Goal: Information Seeking & Learning: Learn about a topic

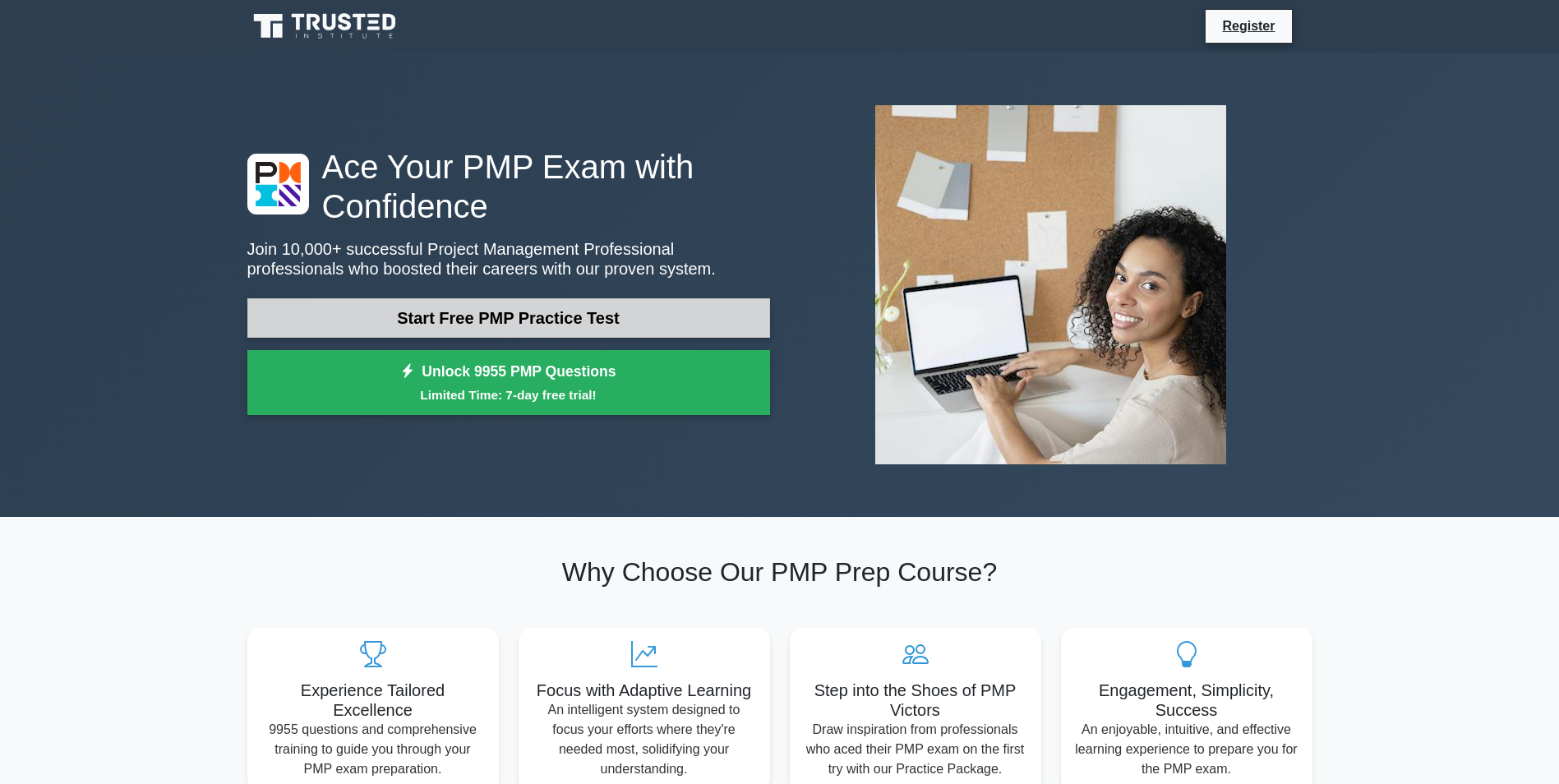
click at [555, 319] on link "Start Free PMP Practice Test" at bounding box center [508, 318] width 523 height 39
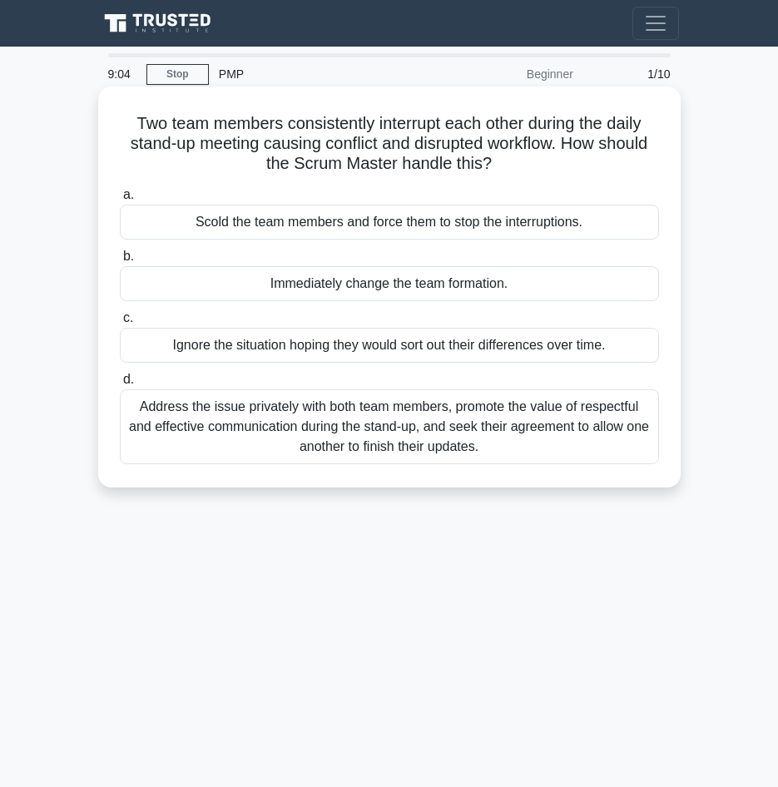
click at [347, 418] on div "Address the issue privately with both team members, promote the value of respec…" at bounding box center [389, 426] width 539 height 75
click at [120, 385] on input "d. Address the issue privately with both team members, promote the value of res…" at bounding box center [120, 379] width 0 height 11
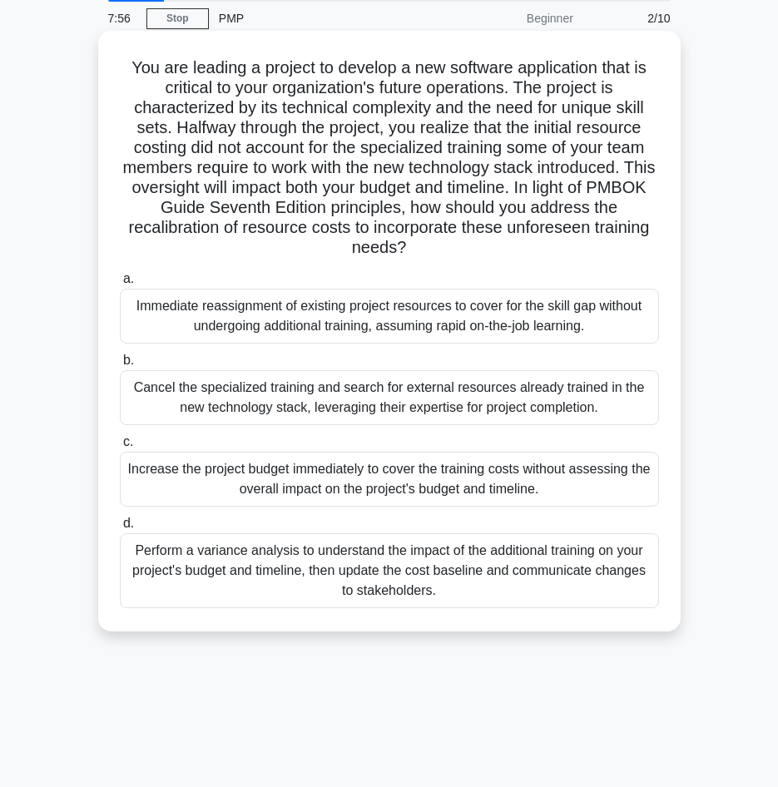
scroll to position [83, 0]
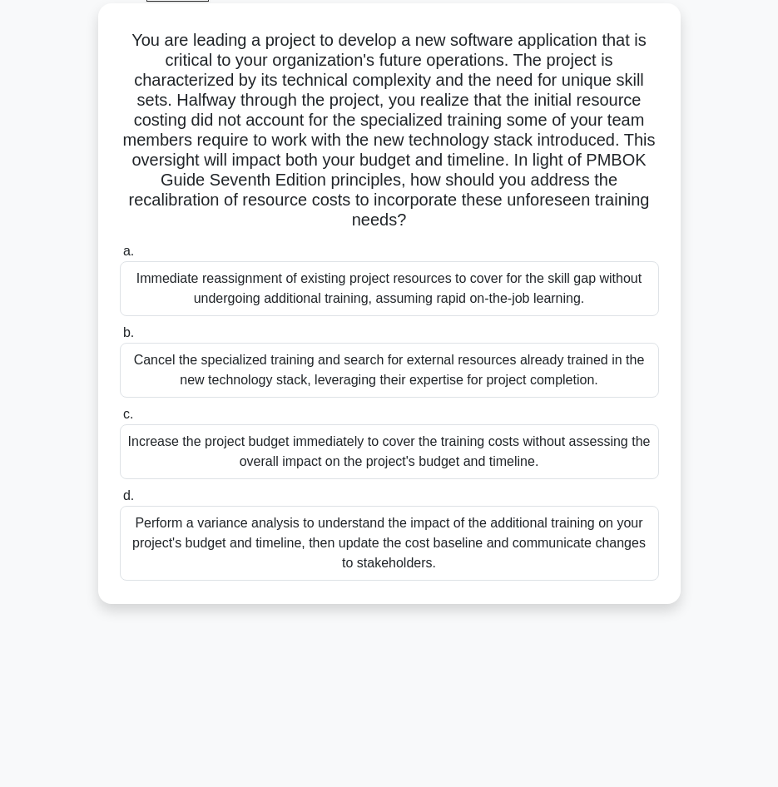
click at [475, 557] on div "Perform a variance analysis to understand the impact of the additional training…" at bounding box center [389, 543] width 539 height 75
click at [120, 502] on input "d. Perform a variance analysis to understand the impact of the additional train…" at bounding box center [120, 496] width 0 height 11
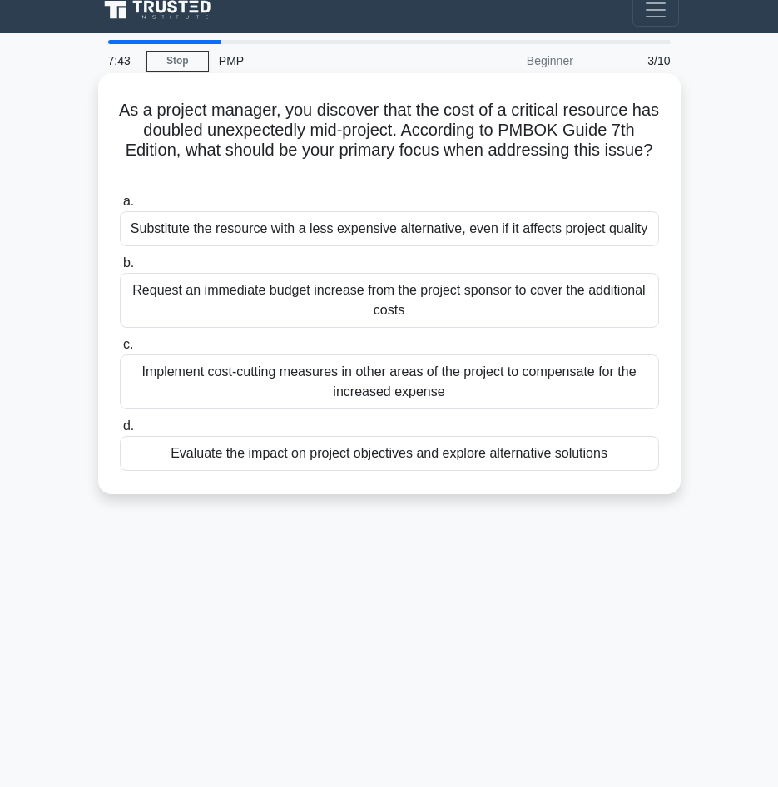
scroll to position [0, 0]
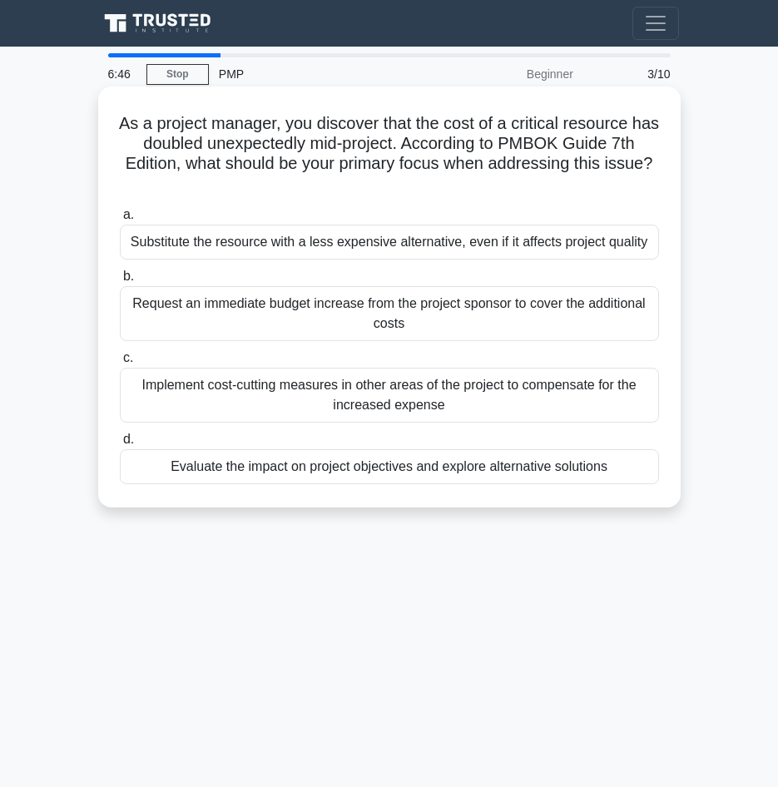
click at [403, 472] on div "Evaluate the impact on project objectives and explore alternative solutions" at bounding box center [389, 466] width 539 height 35
click at [120, 445] on input "d. Evaluate the impact on project objectives and explore alternative solutions" at bounding box center [120, 439] width 0 height 11
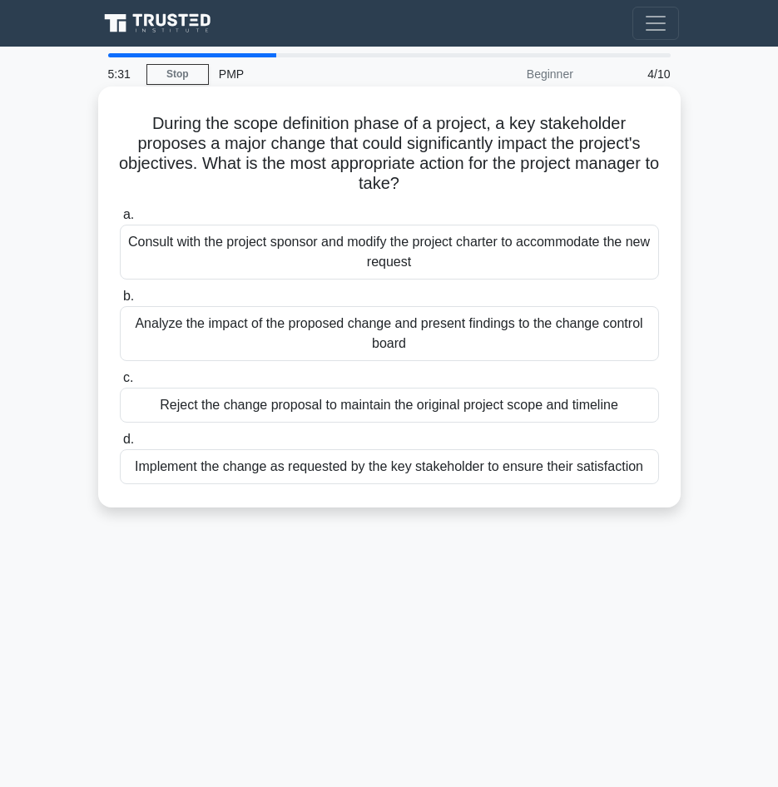
click at [447, 337] on div "Analyze the impact of the proposed change and present findings to the change co…" at bounding box center [389, 333] width 539 height 55
click at [120, 302] on input "b. Analyze the impact of the proposed change and present findings to the change…" at bounding box center [120, 296] width 0 height 11
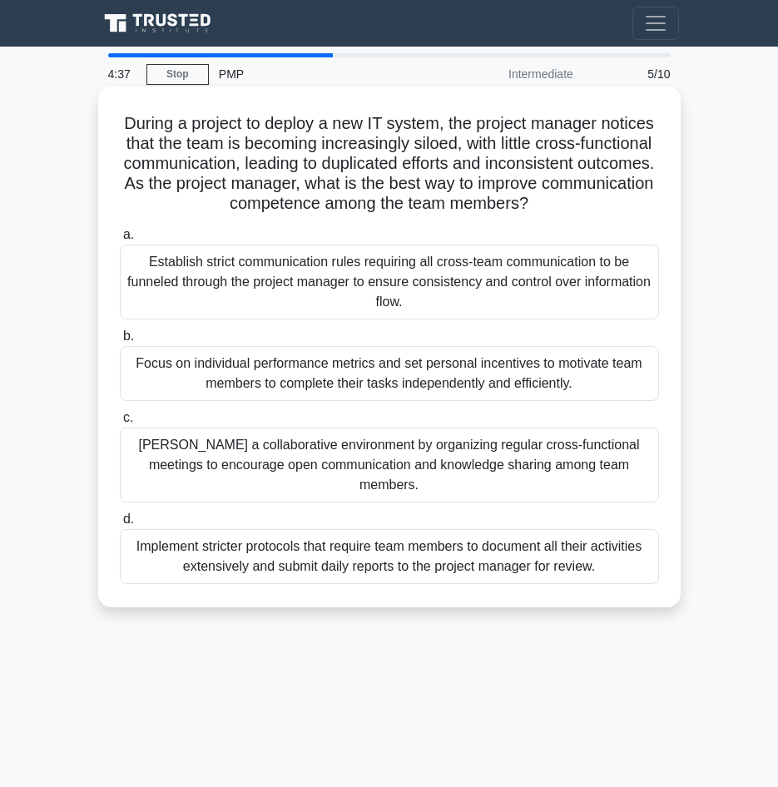
click at [353, 464] on div "[PERSON_NAME] a collaborative environment by organizing regular cross-functiona…" at bounding box center [389, 465] width 539 height 75
click at [120, 423] on input "[PERSON_NAME] a collaborative environment by organizing regular cross-functiona…" at bounding box center [120, 418] width 0 height 11
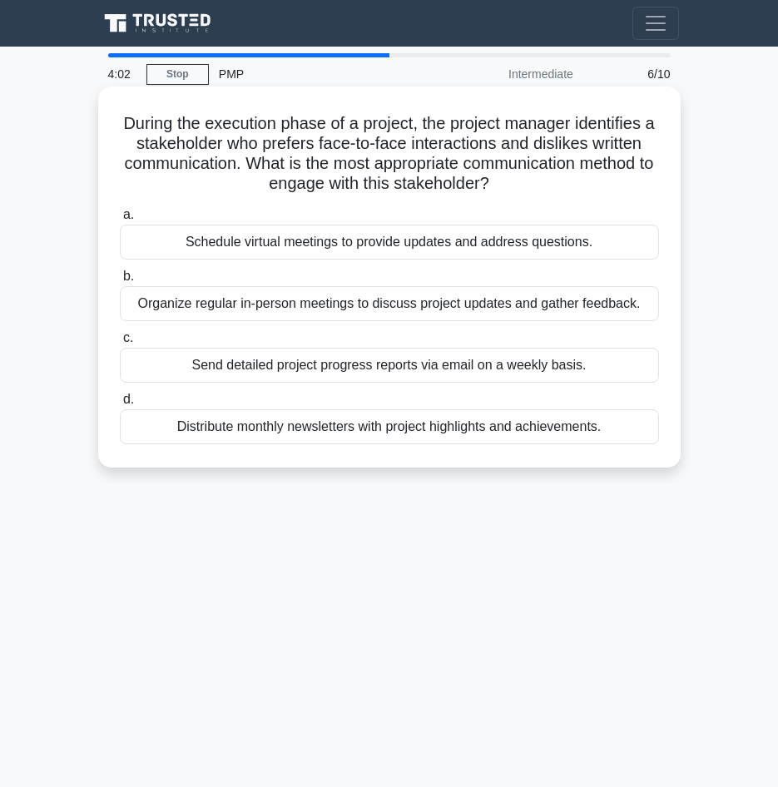
click at [347, 305] on div "Organize regular in-person meetings to discuss project updates and gather feedb…" at bounding box center [389, 303] width 539 height 35
click at [120, 282] on input "b. Organize regular in-person meetings to discuss project updates and gather fe…" at bounding box center [120, 276] width 0 height 11
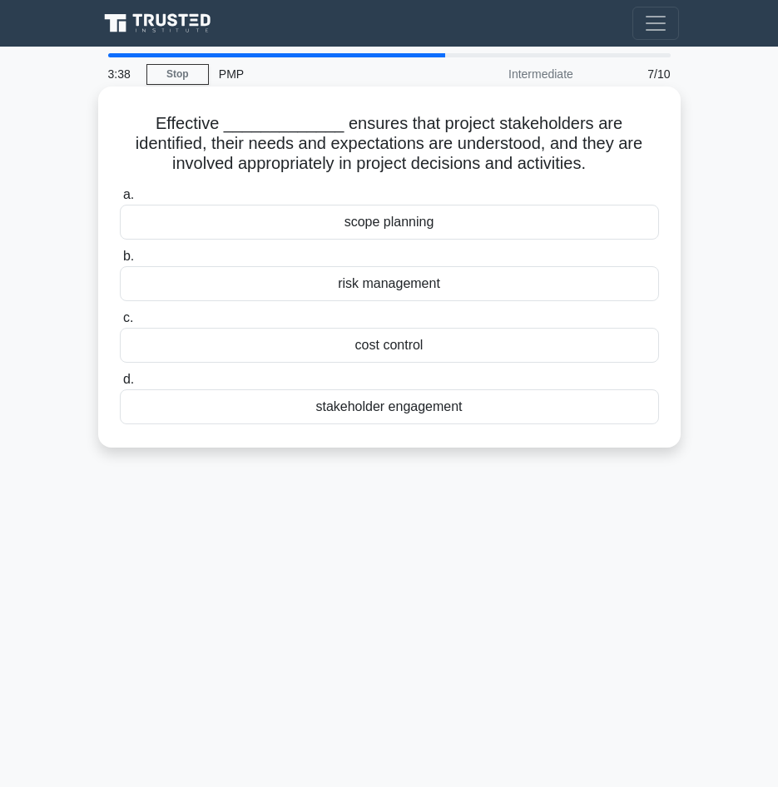
click at [395, 412] on div "stakeholder engagement" at bounding box center [389, 406] width 539 height 35
click at [120, 385] on input "d. stakeholder engagement" at bounding box center [120, 379] width 0 height 11
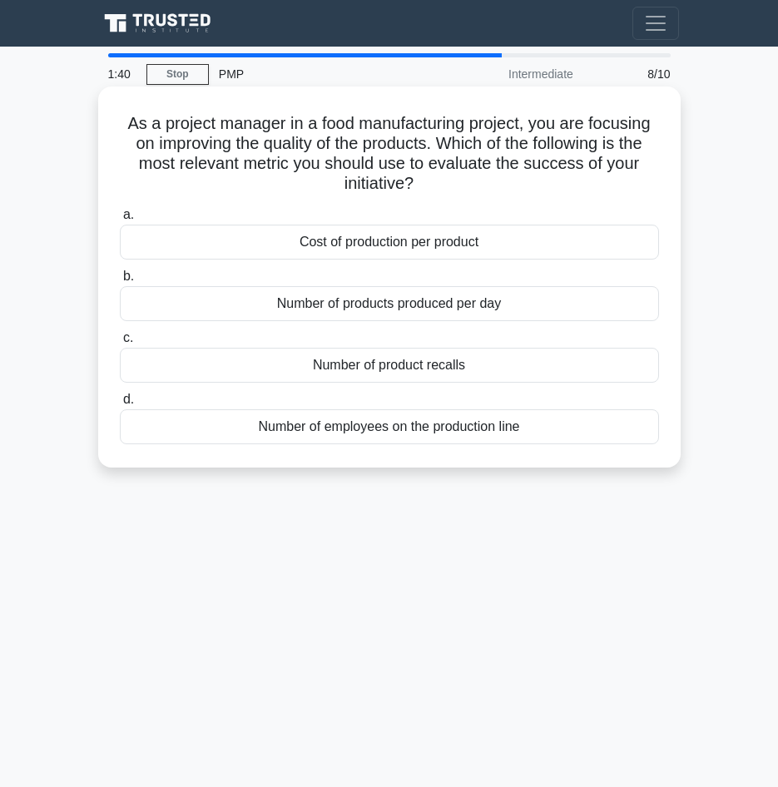
click at [459, 367] on div "Number of product recalls" at bounding box center [389, 365] width 539 height 35
click at [120, 344] on input "c. Number of product recalls" at bounding box center [120, 338] width 0 height 11
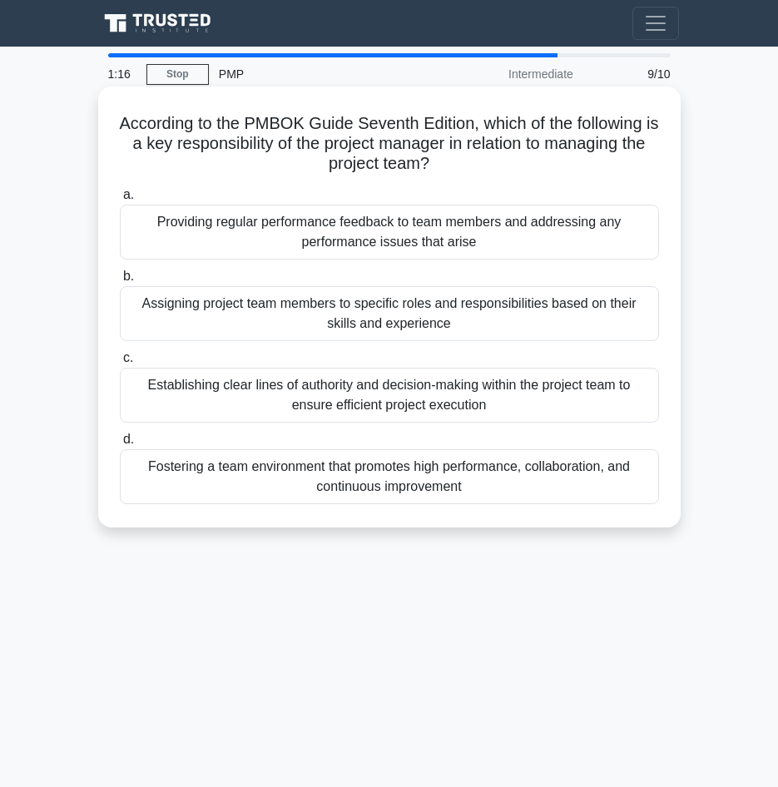
click at [428, 471] on div "Fostering a team environment that promotes high performance, collaboration, and…" at bounding box center [389, 476] width 539 height 55
click at [120, 445] on input "d. Fostering a team environment that promotes high performance, collaboration, …" at bounding box center [120, 439] width 0 height 11
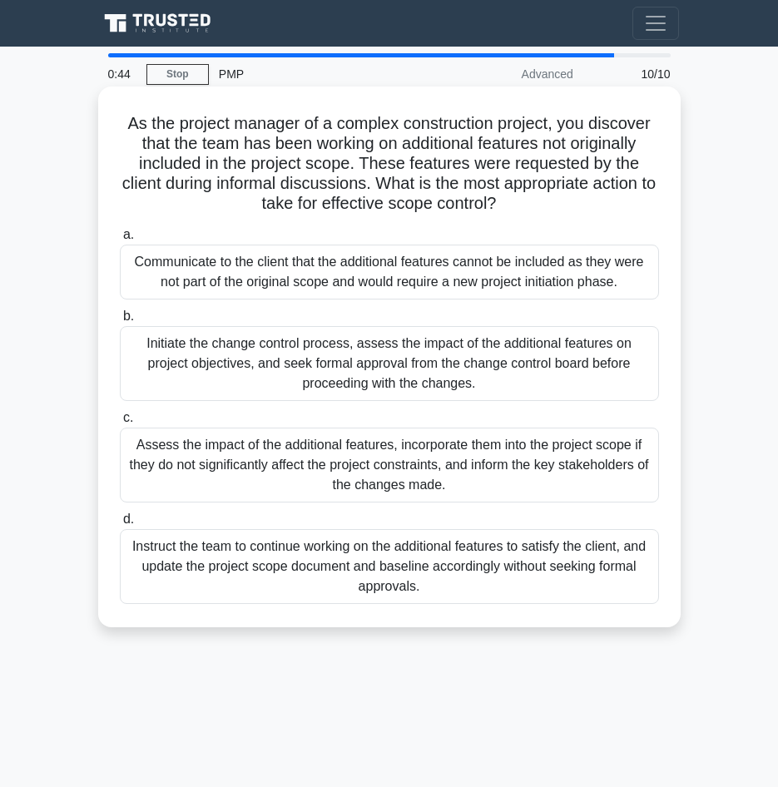
click at [470, 369] on div "Initiate the change control process, assess the impact of the additional featur…" at bounding box center [389, 363] width 539 height 75
click at [120, 322] on input "b. Initiate the change control process, assess the impact of the additional fea…" at bounding box center [120, 316] width 0 height 11
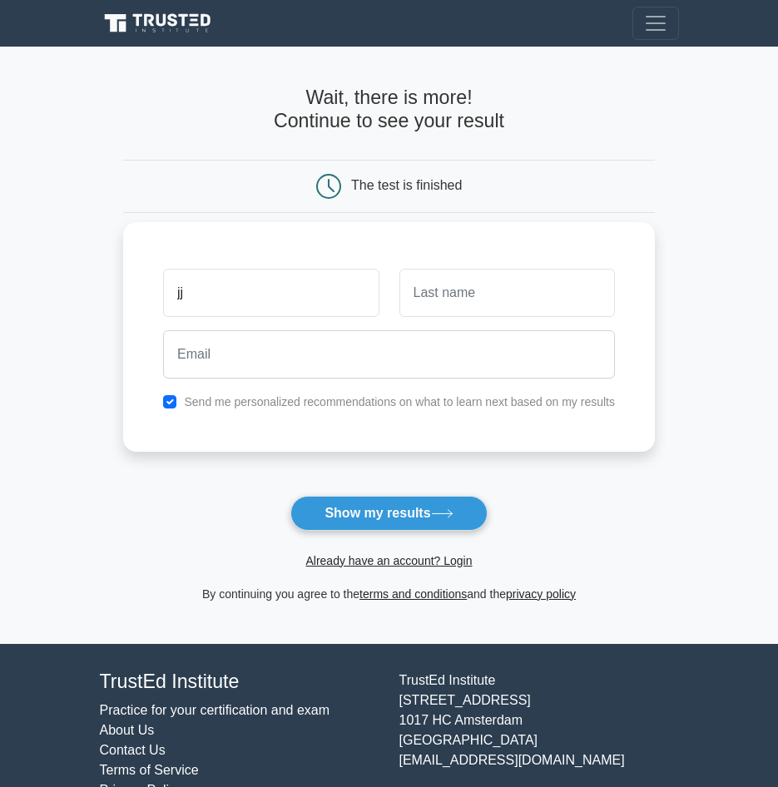
type input "jj"
click at [483, 297] on input "text" at bounding box center [506, 293] width 215 height 48
type input "ff"
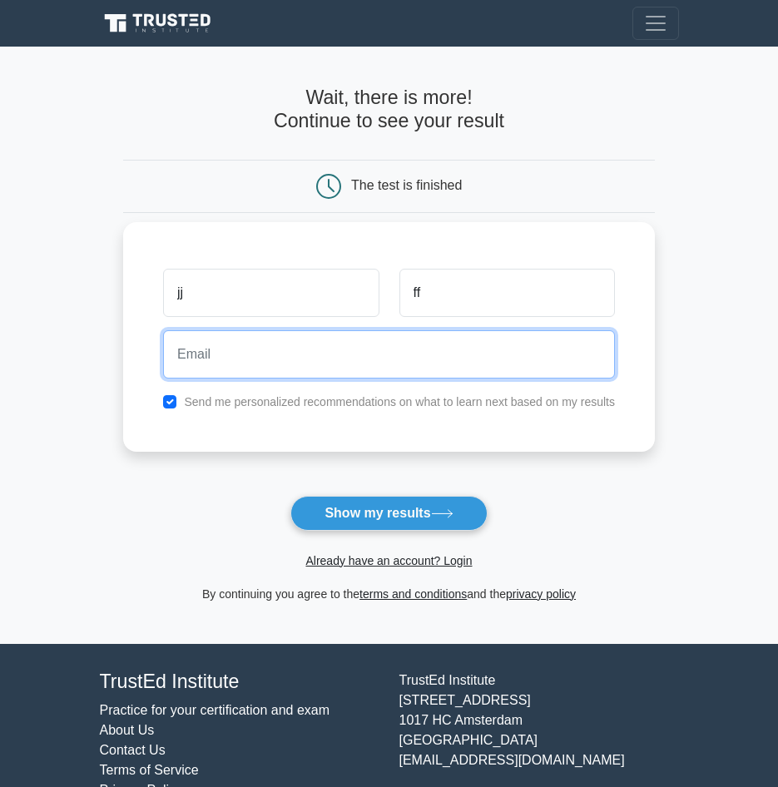
click at [400, 351] on input "email" at bounding box center [389, 354] width 452 height 48
type input "[EMAIL_ADDRESS][DOMAIN_NAME]"
click at [290, 496] on button "Show my results" at bounding box center [388, 513] width 196 height 35
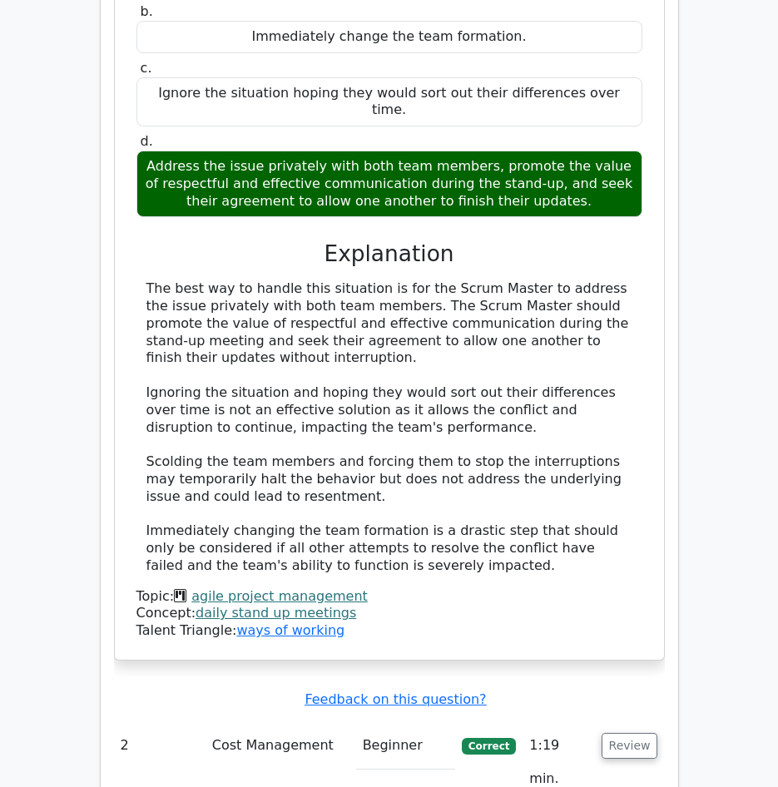
scroll to position [1747, 0]
